Goal: Task Accomplishment & Management: Use online tool/utility

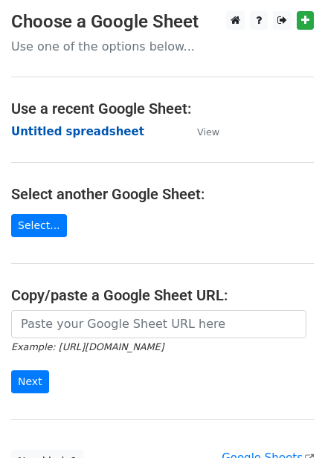
click at [80, 137] on strong "Untitled spreadsheet" at bounding box center [77, 131] width 133 height 13
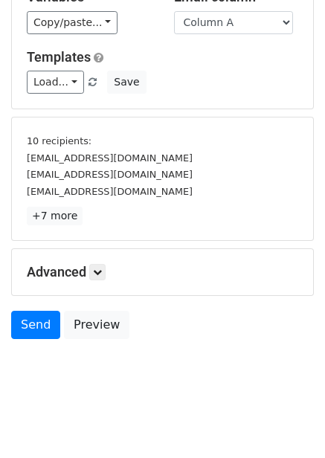
scroll to position [114, 0]
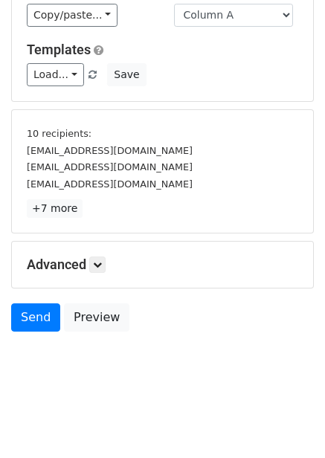
click at [99, 254] on div "Advanced Tracking Track Opens UTM Codes Track Clicks Filters Only include sprea…" at bounding box center [162, 265] width 301 height 46
click at [106, 258] on link at bounding box center [97, 264] width 16 height 16
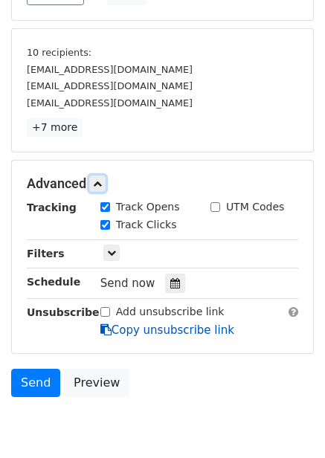
scroll to position [248, 0]
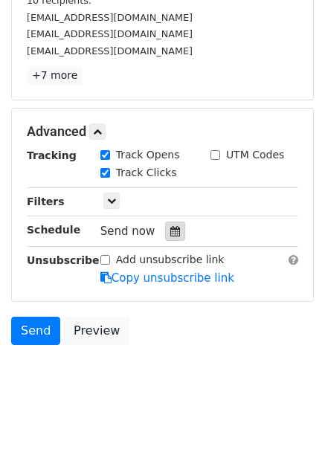
click at [170, 229] on icon at bounding box center [175, 231] width 10 height 10
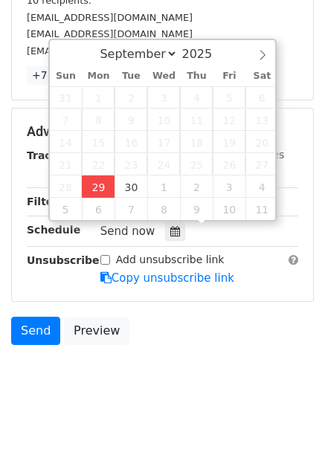
type input "2025-09-29 12:00"
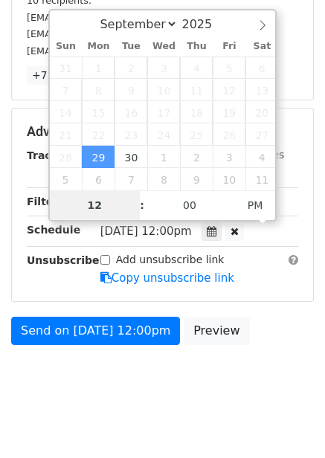
type input "4"
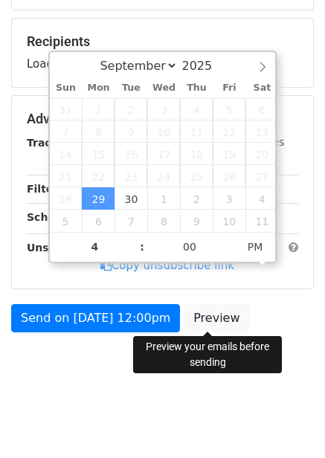
type input "2025-09-29 16:00"
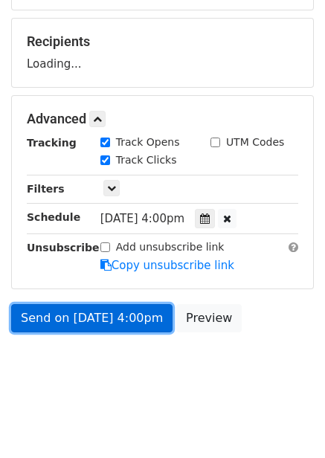
click at [134, 320] on link "Send on Sep 29 at 4:00pm" at bounding box center [91, 318] width 161 height 28
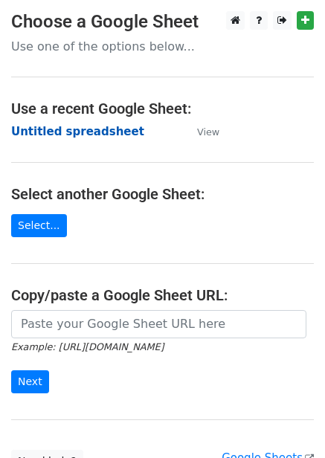
click at [108, 136] on strong "Untitled spreadsheet" at bounding box center [77, 131] width 133 height 13
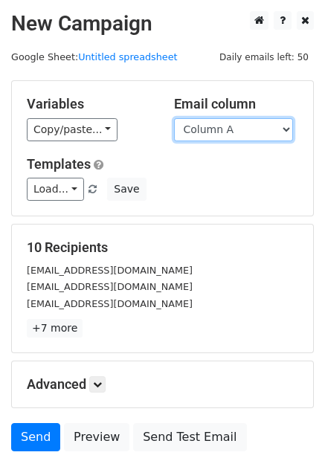
click at [253, 133] on select "Column A Column B Column C Column D Column E Column F" at bounding box center [233, 129] width 119 height 23
select select "Column B"
click at [174, 118] on select "Column A Column B Column C Column D Column E Column F" at bounding box center [233, 129] width 119 height 23
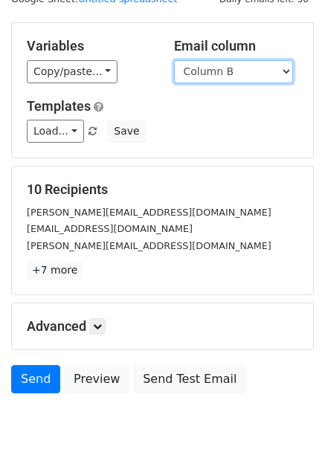
scroll to position [120, 0]
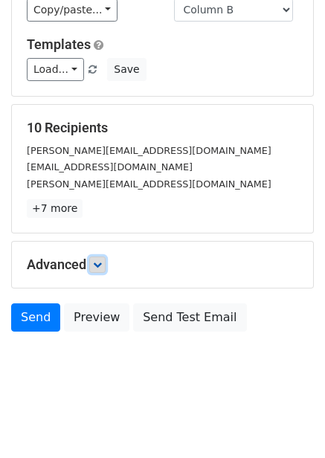
click at [97, 266] on icon at bounding box center [97, 264] width 9 height 9
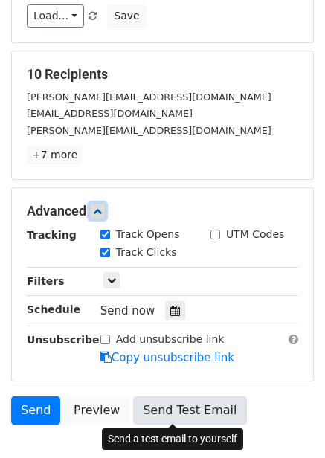
scroll to position [265, 0]
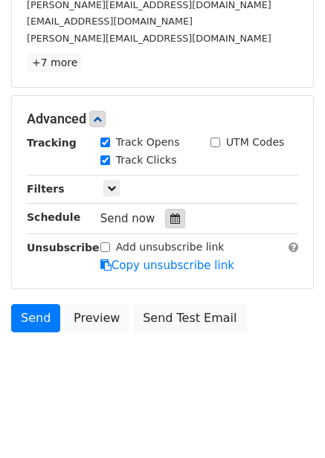
click at [167, 213] on div at bounding box center [175, 218] width 20 height 19
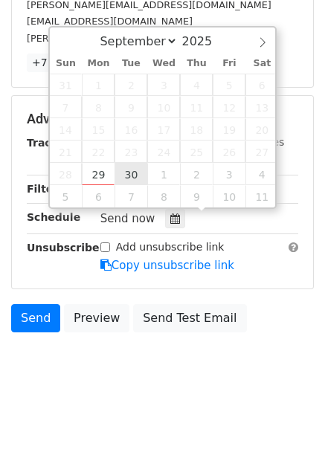
type input "2025-09-30 12:00"
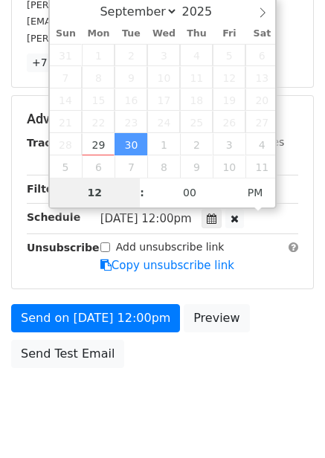
type input "5"
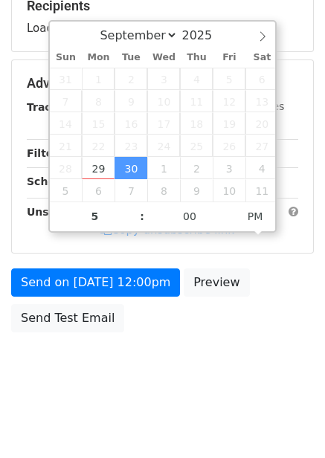
type input "2025-09-30 17:00"
click at [198, 308] on div "Send on Sep 30 at 12:00pm Preview Send Test Email" at bounding box center [162, 303] width 325 height 71
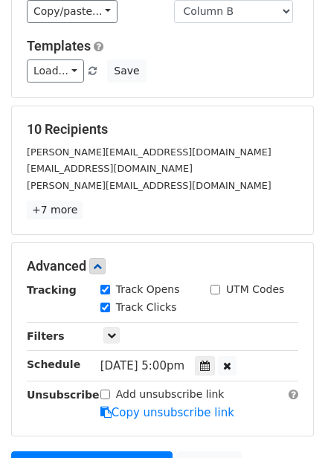
scroll to position [223, 0]
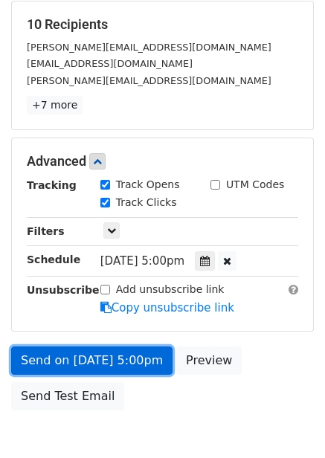
click at [134, 369] on link "Send on Sep 30 at 5:00pm" at bounding box center [91, 360] width 161 height 28
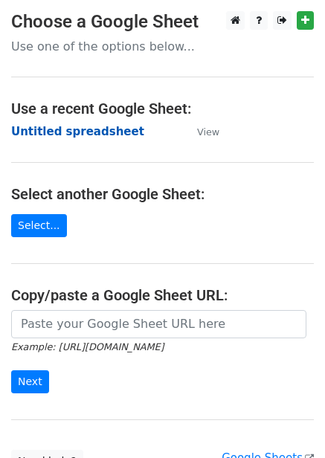
click at [91, 126] on strong "Untitled spreadsheet" at bounding box center [77, 131] width 133 height 13
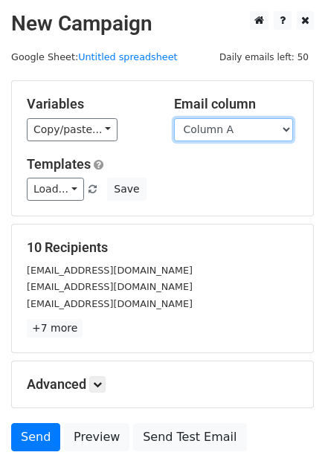
click at [256, 129] on select "Column A Column B Column C Column D Column E Column F" at bounding box center [233, 129] width 119 height 23
select select "Column C"
click at [174, 118] on select "Column A Column B Column C Column D Column E Column F" at bounding box center [233, 129] width 119 height 23
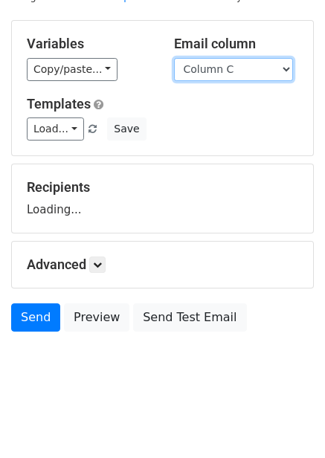
scroll to position [120, 0]
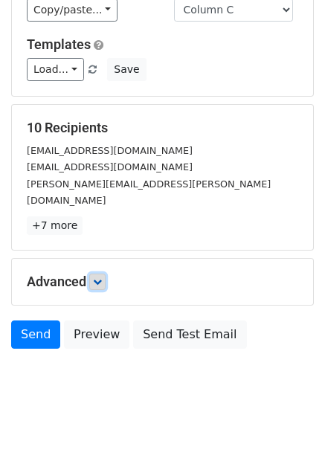
click at [102, 277] on icon at bounding box center [97, 281] width 9 height 9
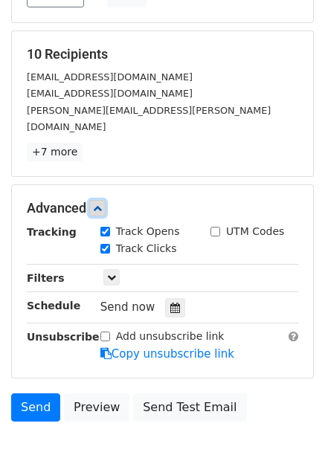
scroll to position [194, 0]
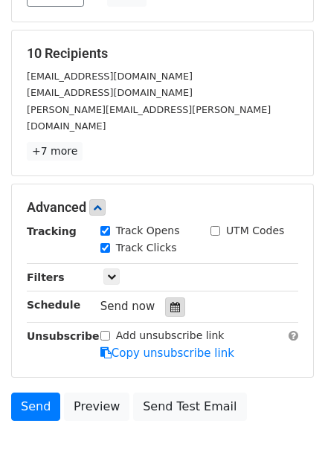
click at [165, 297] on div at bounding box center [175, 306] width 20 height 19
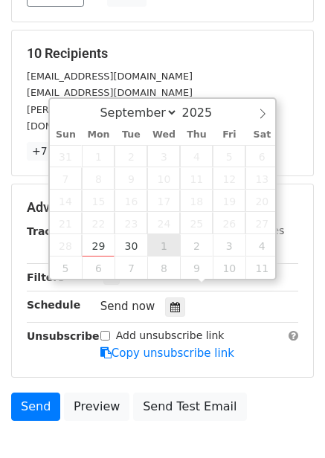
type input "2025-10-01 12:00"
select select "9"
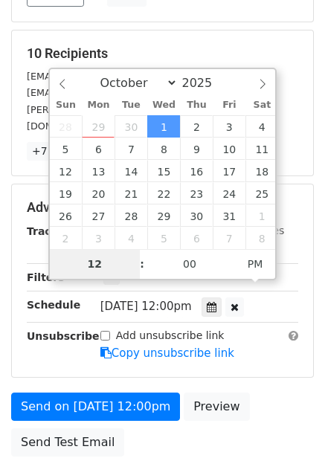
type input "6"
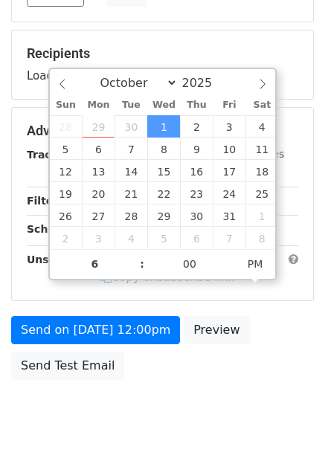
type input "2025-10-01 18:00"
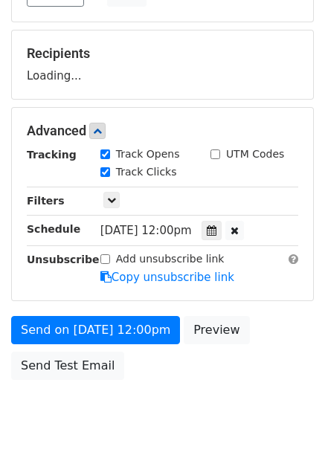
click at [263, 373] on div "Send on Oct 1 at 12:00pm Preview Send Test Email" at bounding box center [162, 351] width 325 height 71
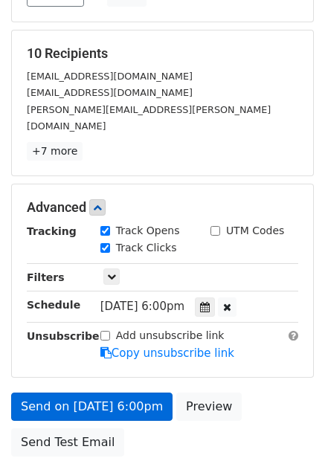
click at [139, 346] on link "Copy unsubscribe link" at bounding box center [167, 352] width 134 height 13
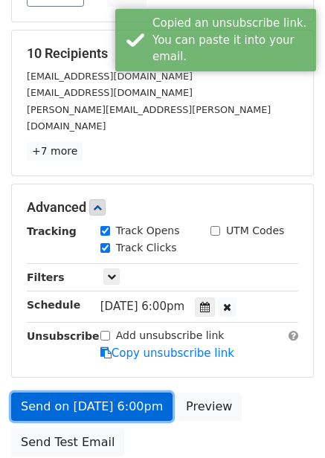
click at [142, 396] on link "Send on Oct 1 at 6:00pm" at bounding box center [91, 406] width 161 height 28
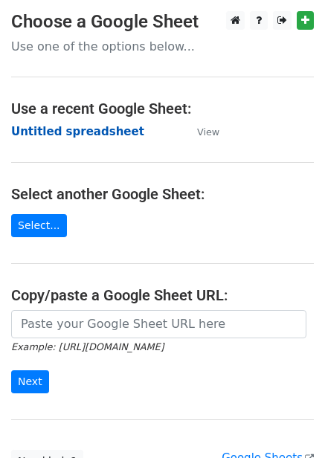
click at [117, 129] on strong "Untitled spreadsheet" at bounding box center [77, 131] width 133 height 13
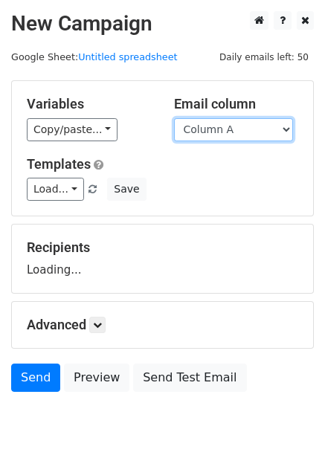
click at [252, 132] on select "Column A Column B Column C Column D Column E Column F" at bounding box center [233, 129] width 119 height 23
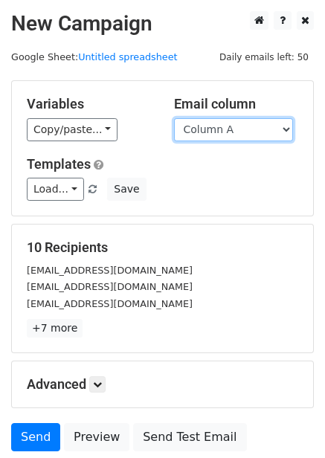
click at [245, 132] on select "Column A Column B Column C Column D Column E Column F" at bounding box center [233, 129] width 119 height 23
select select "Column D"
click at [174, 118] on select "Column A Column B Column C Column D Column E Column F" at bounding box center [233, 129] width 119 height 23
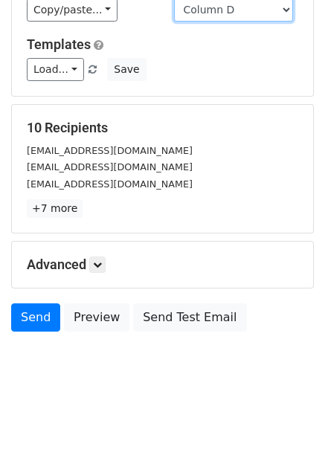
scroll to position [60, 0]
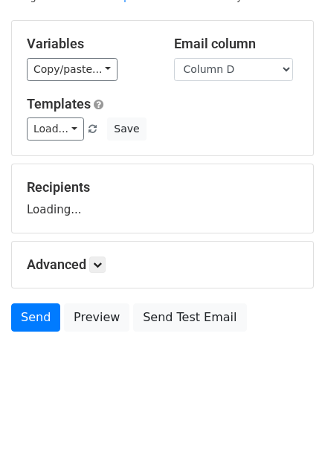
click at [109, 259] on h5 "Advanced" at bounding box center [162, 264] width 271 height 16
click at [107, 267] on form "Variables Copy/paste... {{Column A}} {{Column B}} {{Column C}} {{Column D}} {{C…" at bounding box center [162, 179] width 303 height 319
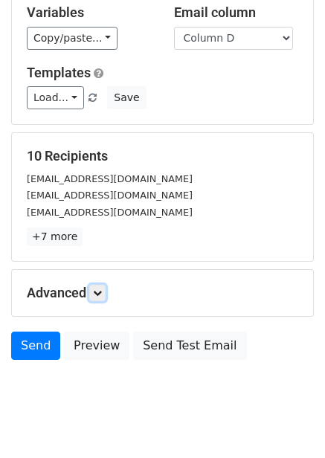
scroll to position [120, 0]
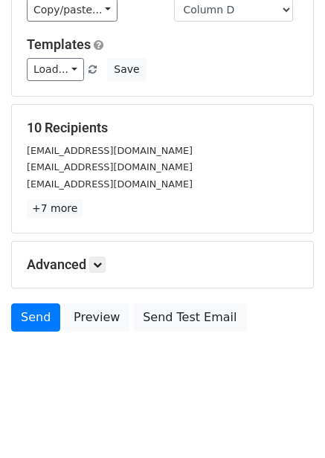
click at [99, 274] on div "Advanced Tracking Track Opens UTM Codes Track Clicks Filters Only include sprea…" at bounding box center [162, 265] width 301 height 46
click at [99, 265] on icon at bounding box center [97, 264] width 9 height 9
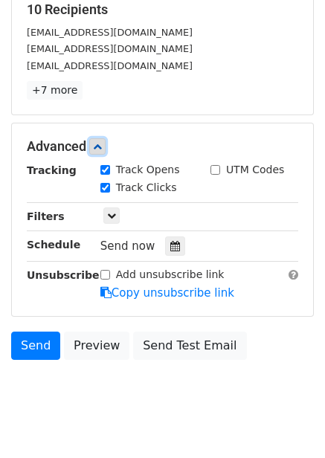
scroll to position [239, 0]
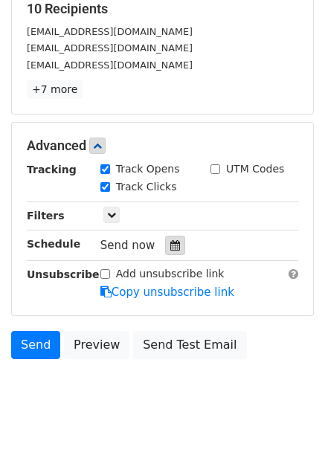
click at [165, 239] on div at bounding box center [175, 245] width 20 height 19
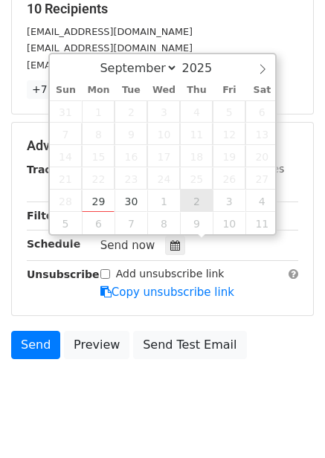
type input "2025-10-02 12:00"
select select "9"
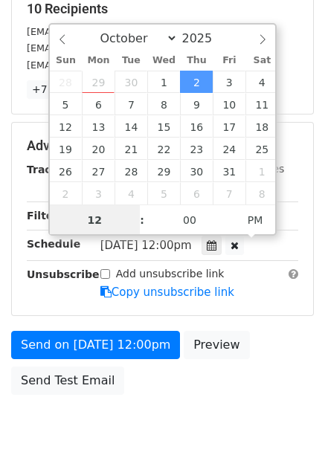
scroll to position [1, 0]
type input "7"
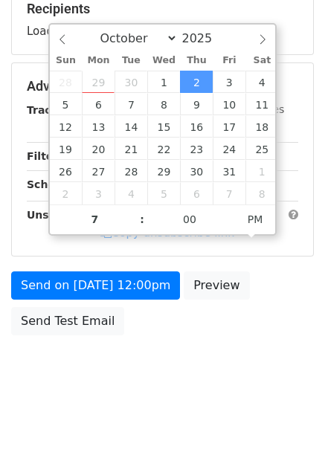
type input "2025-10-02 19:00"
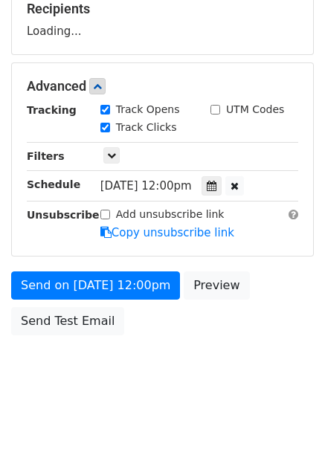
click at [234, 334] on div "Send on Oct 2 at 12:00pm Preview Send Test Email" at bounding box center [162, 306] width 325 height 71
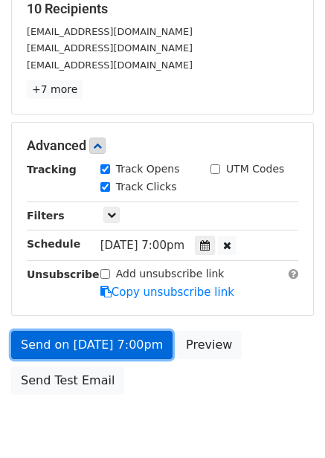
click at [141, 356] on link "Send on Oct 2 at 7:00pm" at bounding box center [91, 345] width 161 height 28
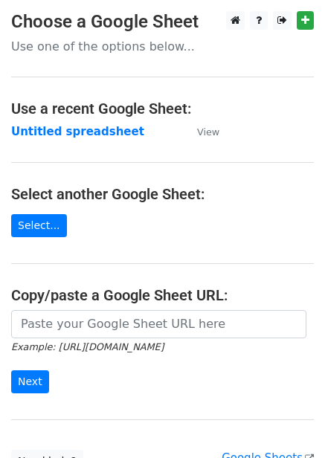
click at [93, 127] on strong "Untitled spreadsheet" at bounding box center [77, 131] width 133 height 13
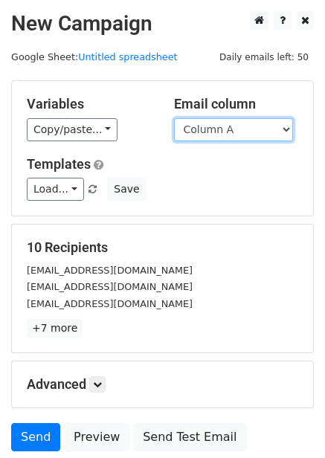
click at [248, 132] on select "Column A Column B Column C Column D Column E Column F" at bounding box center [233, 129] width 119 height 23
select select "Column E"
click at [174, 118] on select "Column A Column B Column C Column D Column E Column F" at bounding box center [233, 129] width 119 height 23
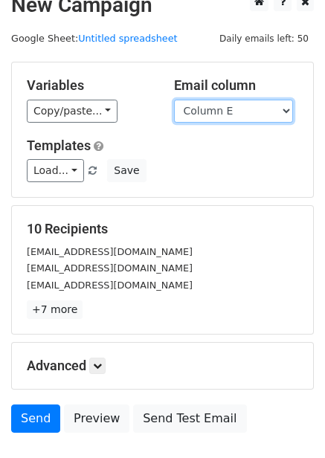
scroll to position [60, 0]
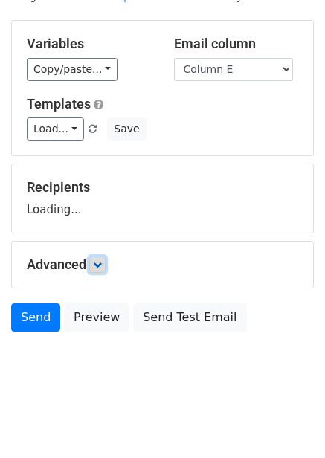
click at [94, 259] on link at bounding box center [97, 264] width 16 height 16
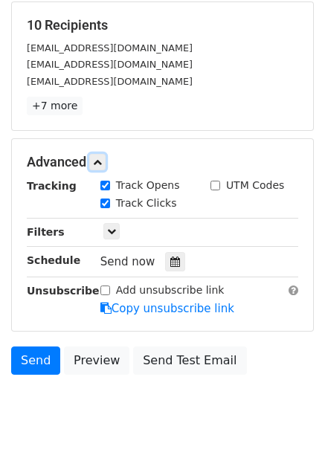
scroll to position [252, 0]
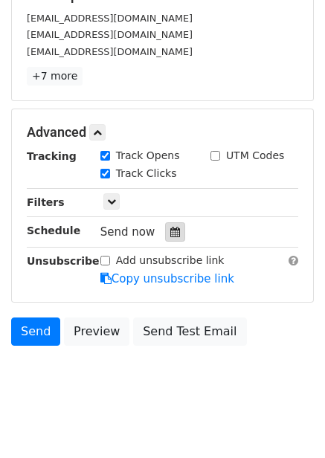
click at [165, 230] on div at bounding box center [175, 231] width 20 height 19
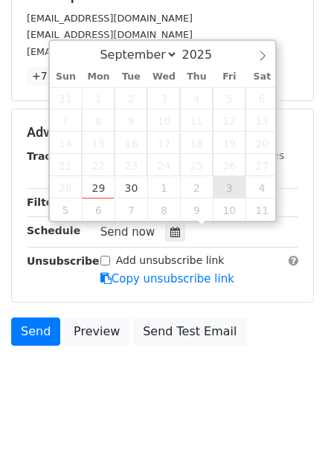
type input "2025-10-03 12:00"
select select "9"
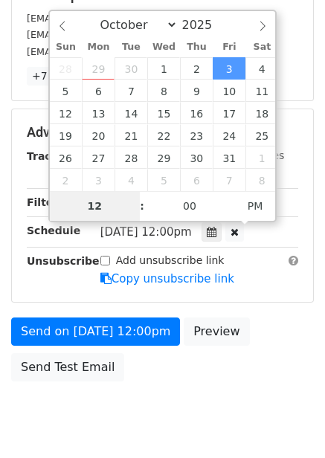
type input "8"
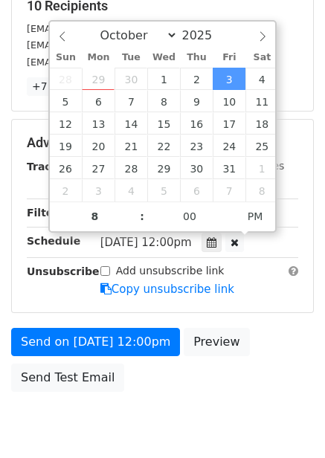
type input "2025-10-03 20:00"
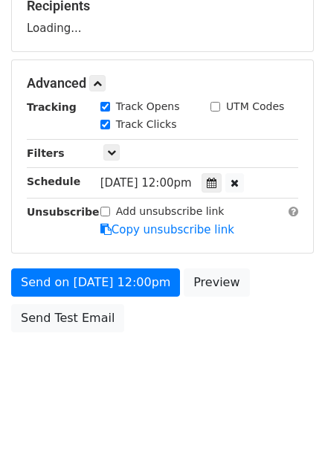
drag, startPoint x: 253, startPoint y: 343, endPoint x: 222, endPoint y: 343, distance: 31.2
click at [253, 343] on body "New Campaign Daily emails left: 50 Google Sheet: Untitled spreadsheet Variables…" at bounding box center [162, 85] width 325 height 630
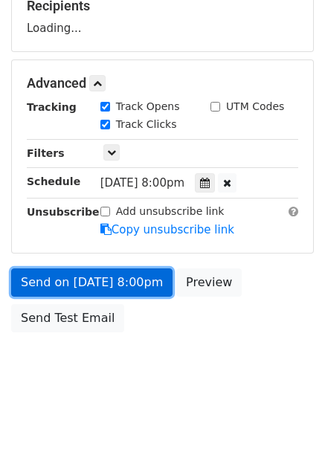
click at [112, 277] on link "Send on Oct 3 at 8:00pm" at bounding box center [91, 282] width 161 height 28
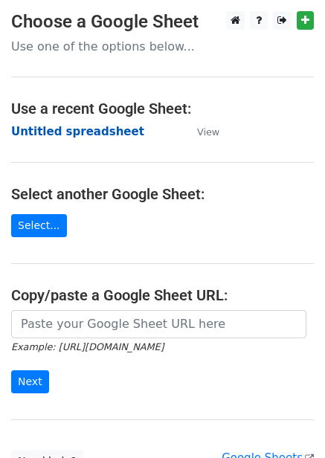
click at [44, 134] on strong "Untitled spreadsheet" at bounding box center [77, 131] width 133 height 13
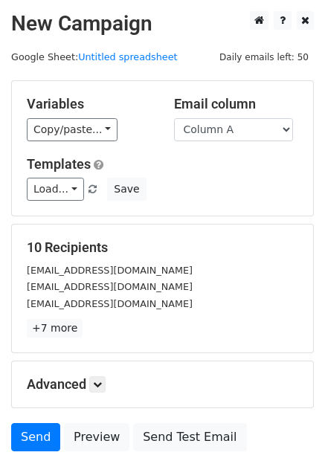
click at [207, 138] on select "Column A Column B Column C Column D Column E Column F" at bounding box center [233, 129] width 119 height 23
click at [232, 127] on select "Column A Column B Column C Column D Column E Column F" at bounding box center [233, 129] width 119 height 23
select select "Column F"
click at [174, 118] on select "Column A Column B Column C Column D Column E Column F" at bounding box center [233, 129] width 119 height 23
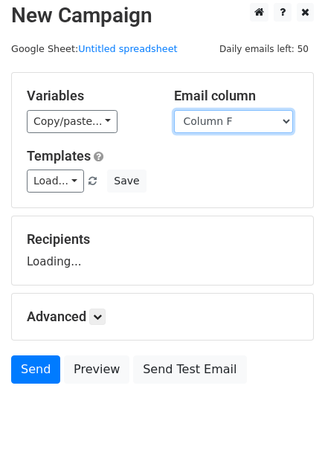
scroll to position [60, 0]
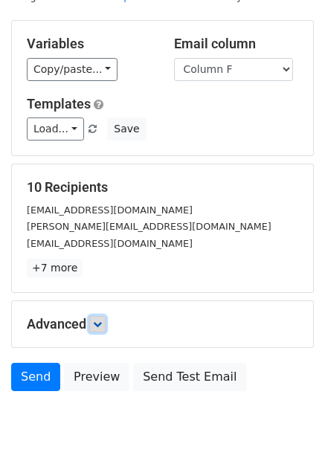
click at [102, 328] on icon at bounding box center [97, 324] width 9 height 9
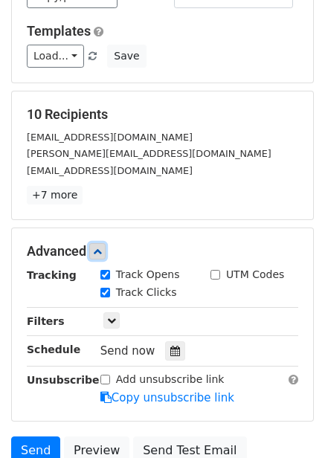
scroll to position [265, 0]
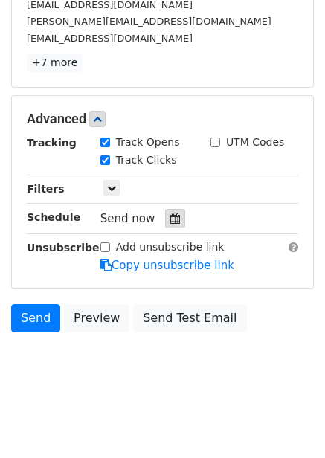
click at [178, 223] on div at bounding box center [175, 218] width 20 height 19
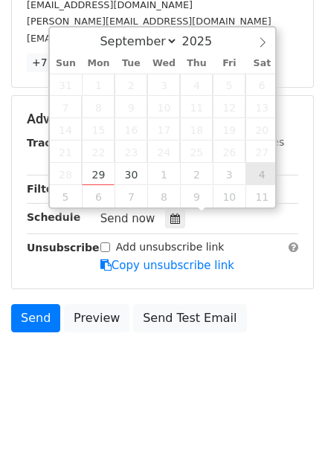
type input "[DATE] 12:00"
select select "9"
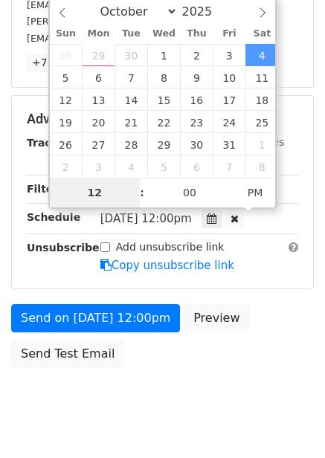
type input "9"
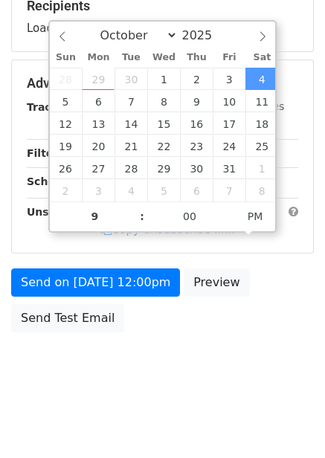
type input "[DATE] 21:00"
drag, startPoint x: 261, startPoint y: 300, endPoint x: 264, endPoint y: 320, distance: 19.6
click at [261, 301] on div "Send on [DATE] 12:00pm Preview Send Test Email" at bounding box center [162, 303] width 325 height 71
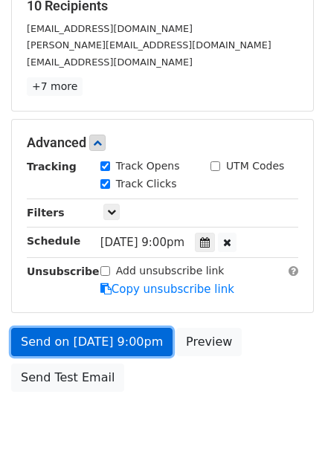
click at [117, 348] on link "Send on [DATE] 9:00pm" at bounding box center [91, 342] width 161 height 28
